Goal: Transaction & Acquisition: Subscribe to service/newsletter

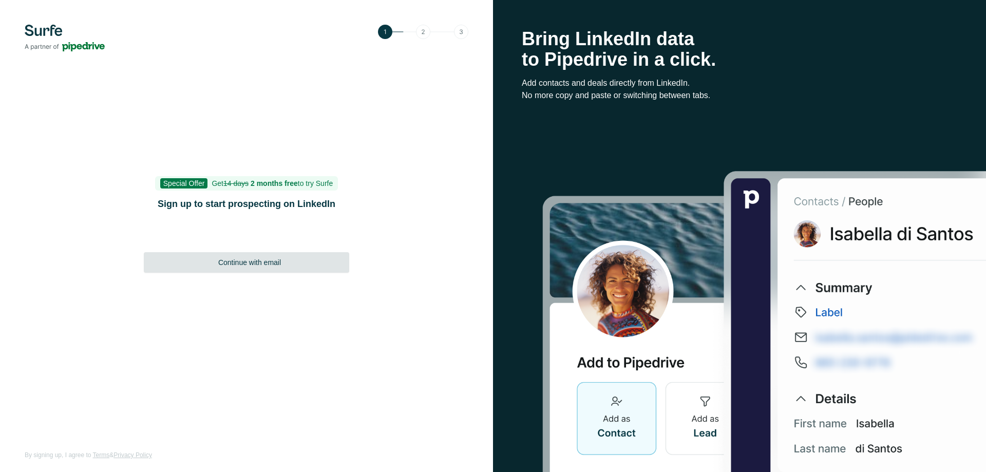
click at [293, 264] on div "Continue with email" at bounding box center [246, 262] width 205 height 21
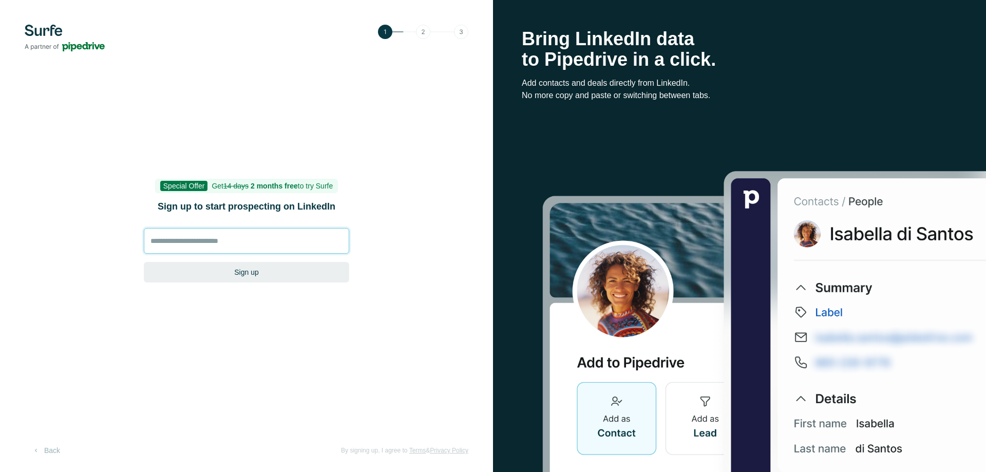
click at [240, 244] on input at bounding box center [246, 241] width 205 height 26
type input "**********"
click at [264, 276] on button "Sign up" at bounding box center [246, 272] width 205 height 21
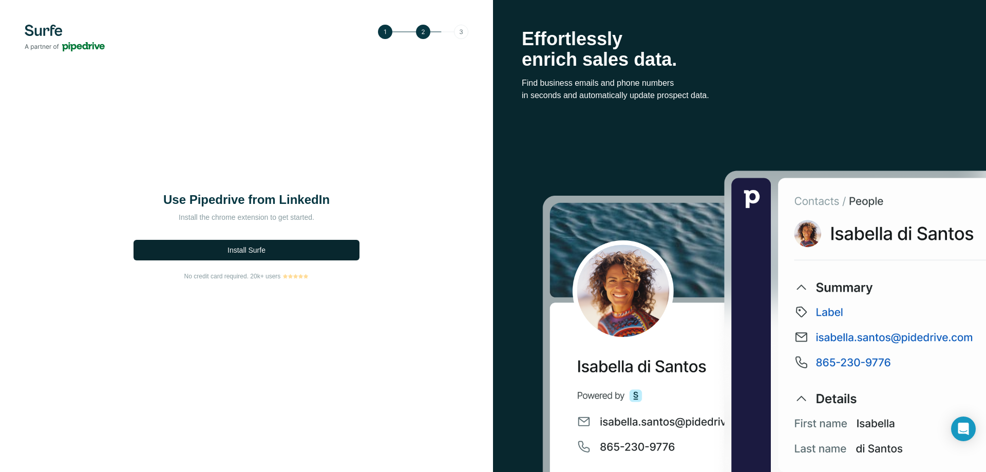
click at [253, 243] on button "Install Surfe" at bounding box center [247, 250] width 226 height 21
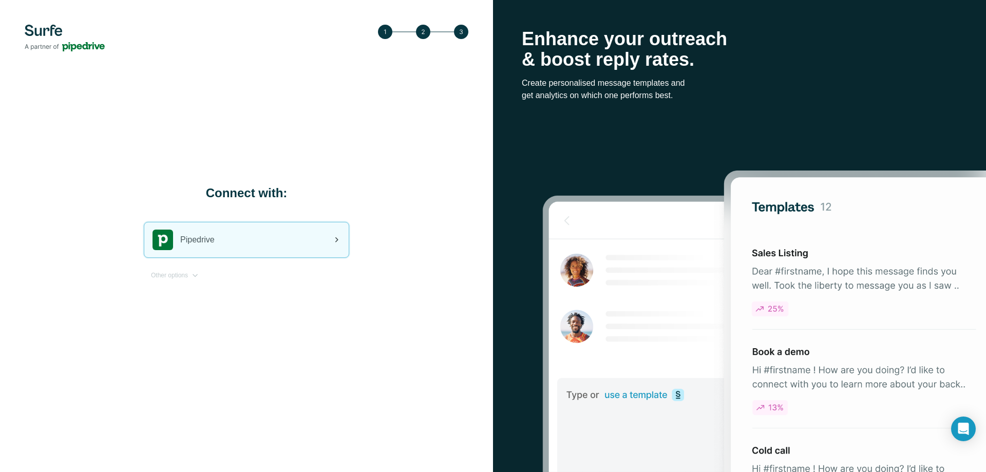
click at [307, 234] on div "Pipedrive" at bounding box center [246, 239] width 204 height 35
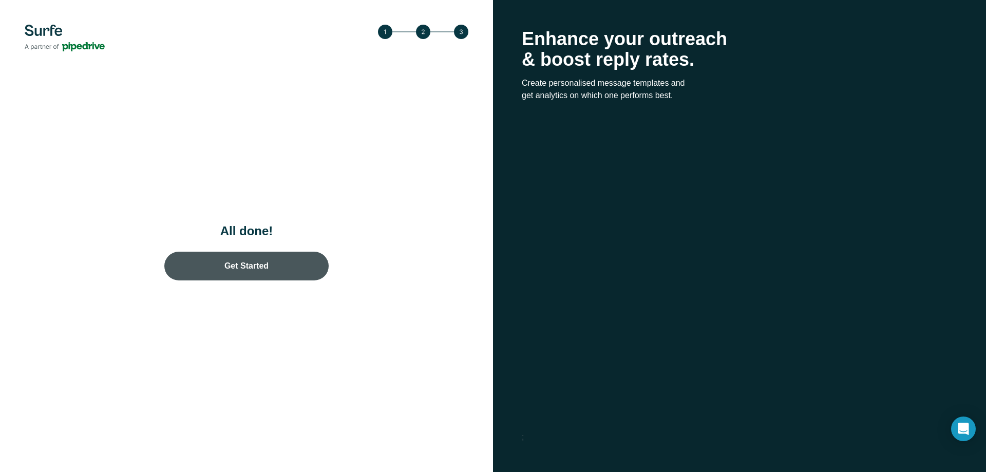
click at [274, 274] on link "Get Started" at bounding box center [246, 266] width 164 height 29
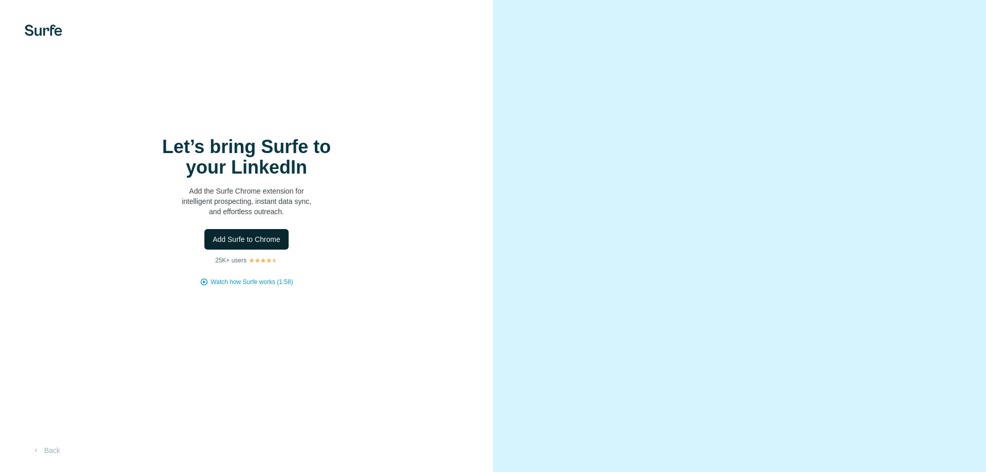
click at [272, 241] on span "Add Surfe to Chrome" at bounding box center [247, 239] width 68 height 10
